Goal: Navigation & Orientation: Find specific page/section

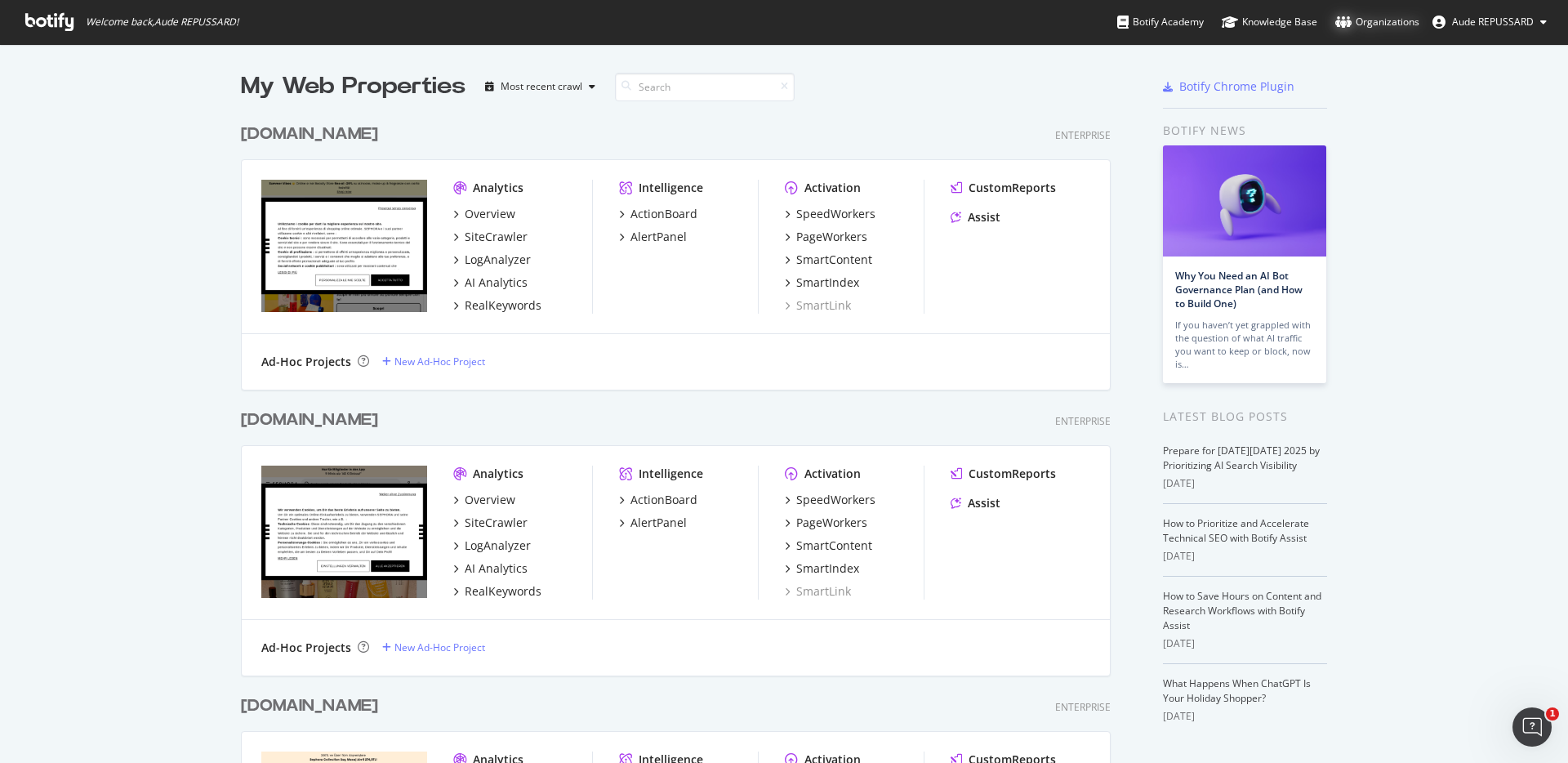
click at [1384, 27] on div "Organizations" at bounding box center [1377, 22] width 84 height 17
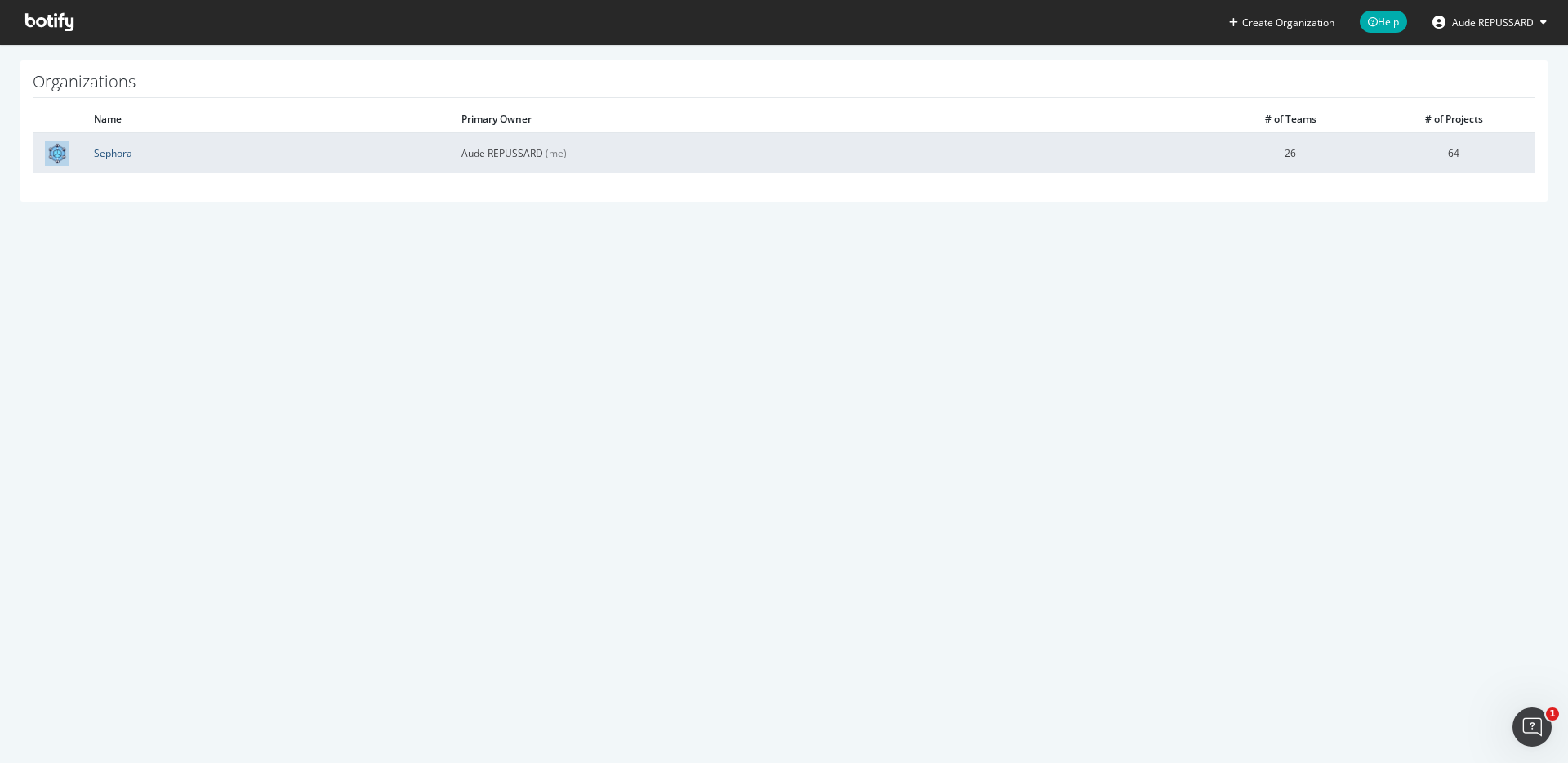
click at [122, 151] on link "Sephora" at bounding box center [113, 153] width 38 height 14
